Goal: Obtain resource: Download file/media

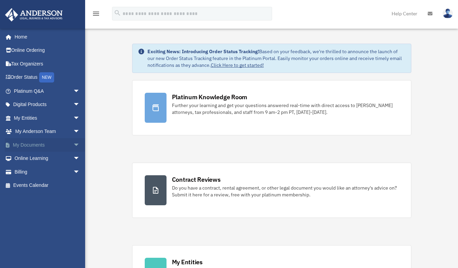
click at [55, 148] on link "My Documents arrow_drop_down" at bounding box center [47, 145] width 85 height 14
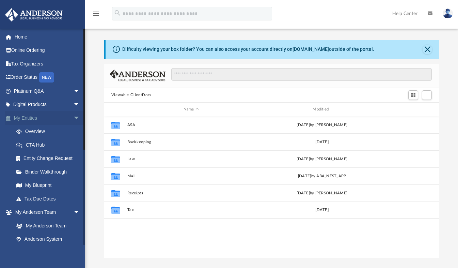
scroll to position [149, 330]
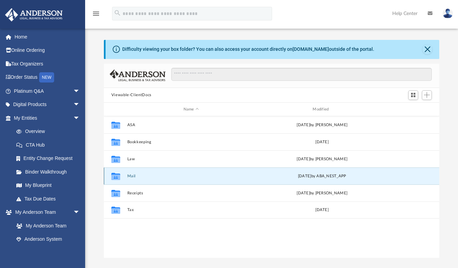
click at [133, 174] on button "Mail" at bounding box center [191, 176] width 128 height 4
click at [129, 175] on button "Mail" at bounding box center [191, 176] width 128 height 4
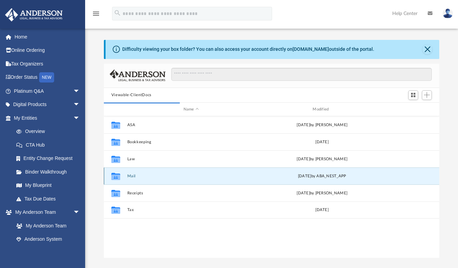
click at [312, 175] on div "[DATE] by ABA_NEST_APP" at bounding box center [322, 176] width 128 height 6
click at [134, 175] on button "Mail" at bounding box center [191, 176] width 128 height 4
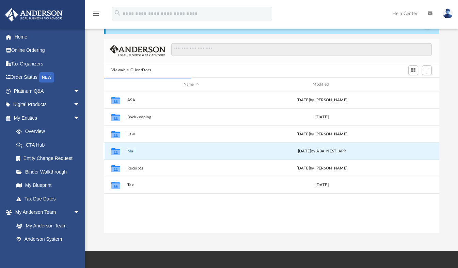
scroll to position [15, 0]
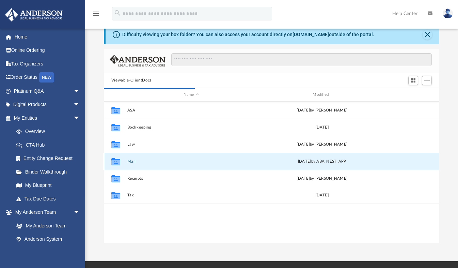
click at [134, 163] on button "Mail" at bounding box center [191, 161] width 128 height 4
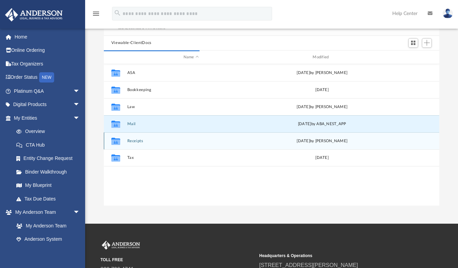
scroll to position [0, 0]
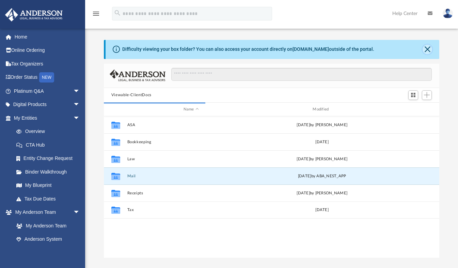
click at [431, 48] on button "Close" at bounding box center [428, 50] width 10 height 10
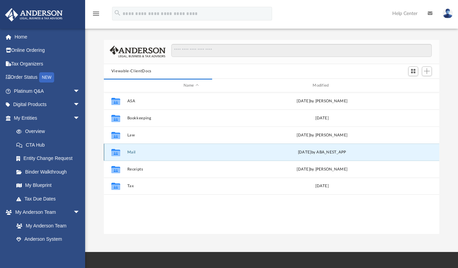
click at [131, 151] on button "Mail" at bounding box center [191, 152] width 128 height 4
click at [130, 152] on button "Mail" at bounding box center [191, 152] width 128 height 4
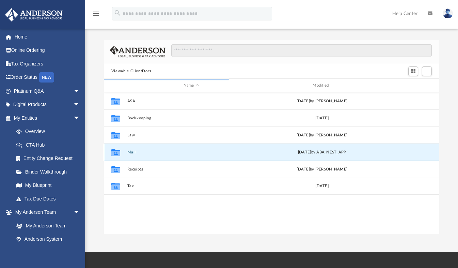
click at [130, 152] on button "Mail" at bounding box center [191, 152] width 128 height 4
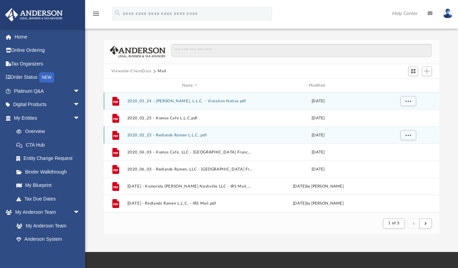
scroll to position [5, 5]
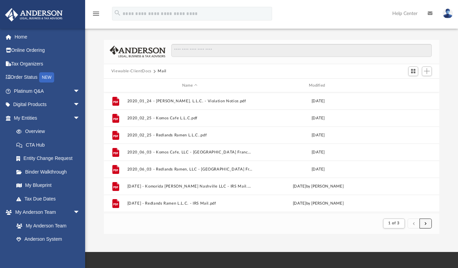
click at [428, 222] on button "submit" at bounding box center [426, 223] width 12 height 10
click at [399, 223] on span "1 of 3" at bounding box center [393, 223] width 11 height 4
click at [401, 207] on li "3" at bounding box center [400, 207] width 2 height 7
click at [392, 223] on span "1 of 3" at bounding box center [393, 223] width 11 height 4
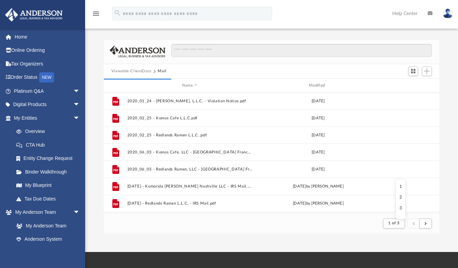
click at [400, 207] on li "3" at bounding box center [400, 207] width 2 height 7
click at [427, 220] on button "submit" at bounding box center [426, 223] width 12 height 10
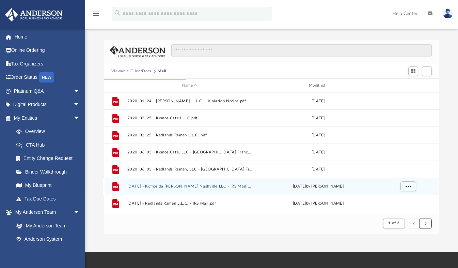
scroll to position [17, 0]
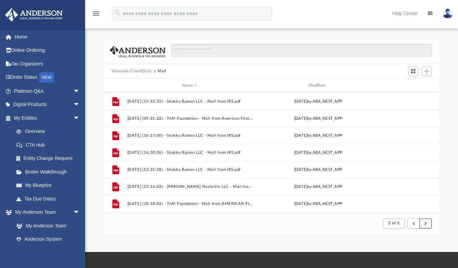
click at [426, 221] on span "submit" at bounding box center [426, 223] width 2 height 4
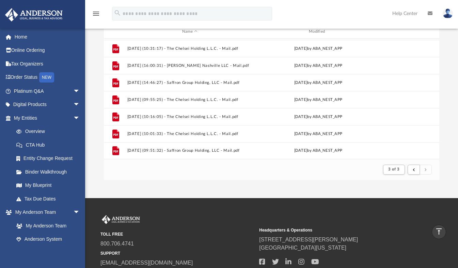
scroll to position [53, 0]
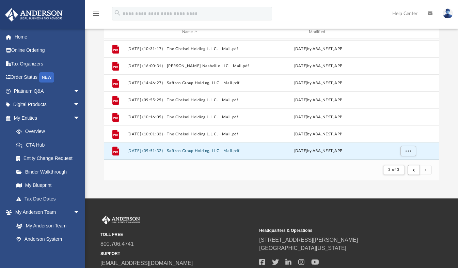
click at [163, 149] on button "[DATE] (09:51:32) - Saffron Group Holding, LLC - Mail.pdf" at bounding box center [189, 151] width 125 height 4
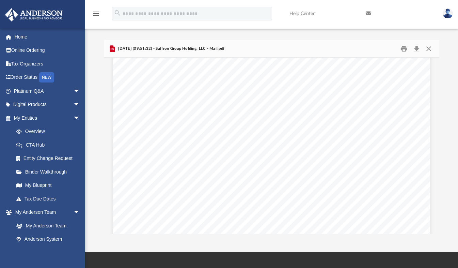
scroll to position [0, 0]
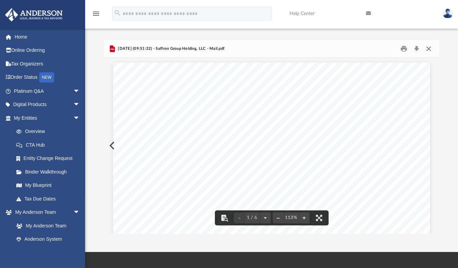
click at [428, 49] on button "Close" at bounding box center [429, 48] width 12 height 11
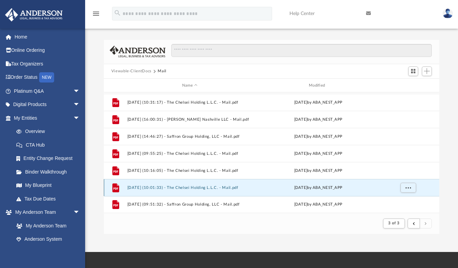
click at [158, 188] on button "[DATE] (10:01:33) - The Chelsei Holding L.L.C. - Mail.pdf" at bounding box center [189, 187] width 125 height 4
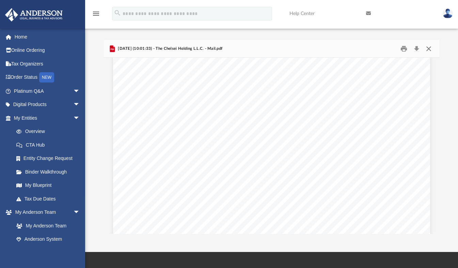
scroll to position [511, 0]
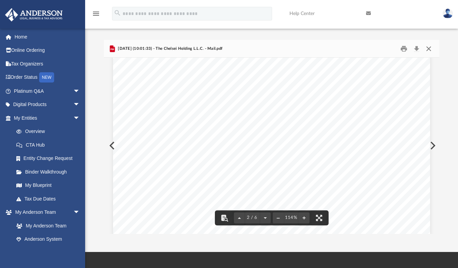
click at [428, 49] on button "Close" at bounding box center [429, 48] width 12 height 11
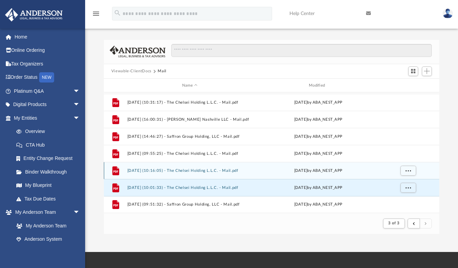
click at [179, 170] on button "[DATE] (10:16:05) - The Chelsei Holding L.L.C. - Mail.pdf" at bounding box center [189, 170] width 125 height 4
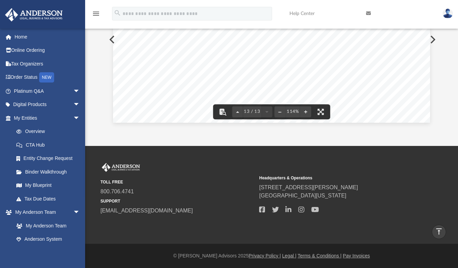
scroll to position [0, 0]
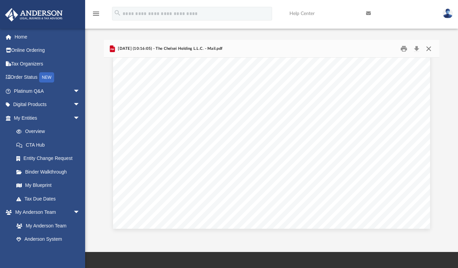
click at [429, 47] on button "Close" at bounding box center [429, 48] width 12 height 11
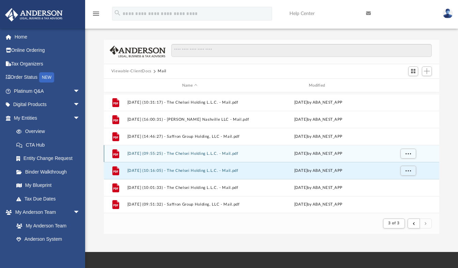
click at [156, 154] on button "[DATE] (09:55:25) - The Chelsei Holding L.L.C. - Mail.pdf" at bounding box center [189, 153] width 125 height 4
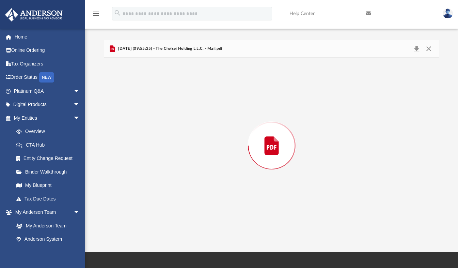
click at [156, 154] on div "Preview" at bounding box center [272, 146] width 336 height 176
click at [429, 50] on button "Close" at bounding box center [429, 48] width 12 height 11
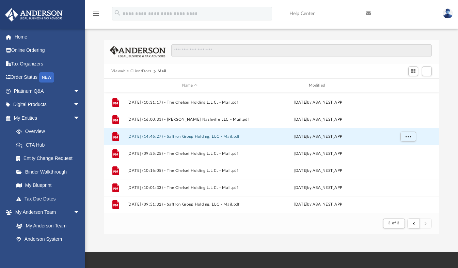
click at [180, 138] on button "[DATE] (14:46:27) - Saffron Group Holding, LLC - Mail.pdf" at bounding box center [189, 136] width 125 height 4
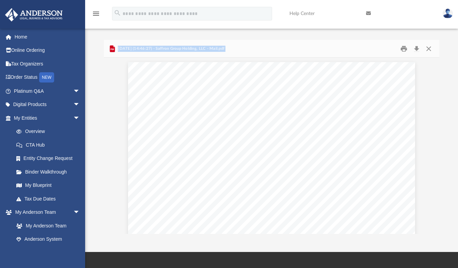
scroll to position [677, 0]
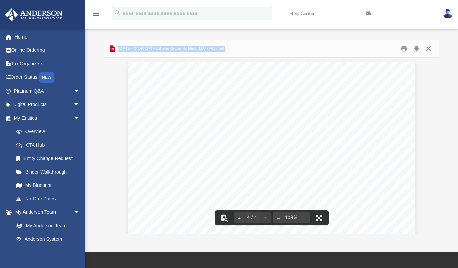
click at [431, 50] on button "Close" at bounding box center [429, 48] width 12 height 11
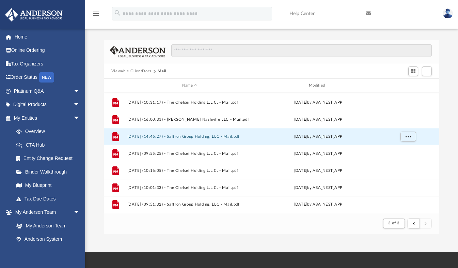
click at [448, 13] on img at bounding box center [448, 14] width 10 height 10
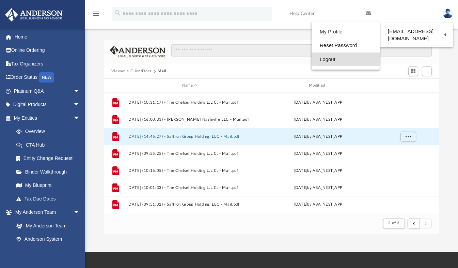
click at [312, 59] on link "Logout" at bounding box center [346, 59] width 68 height 14
